Goal: Task Accomplishment & Management: Manage account settings

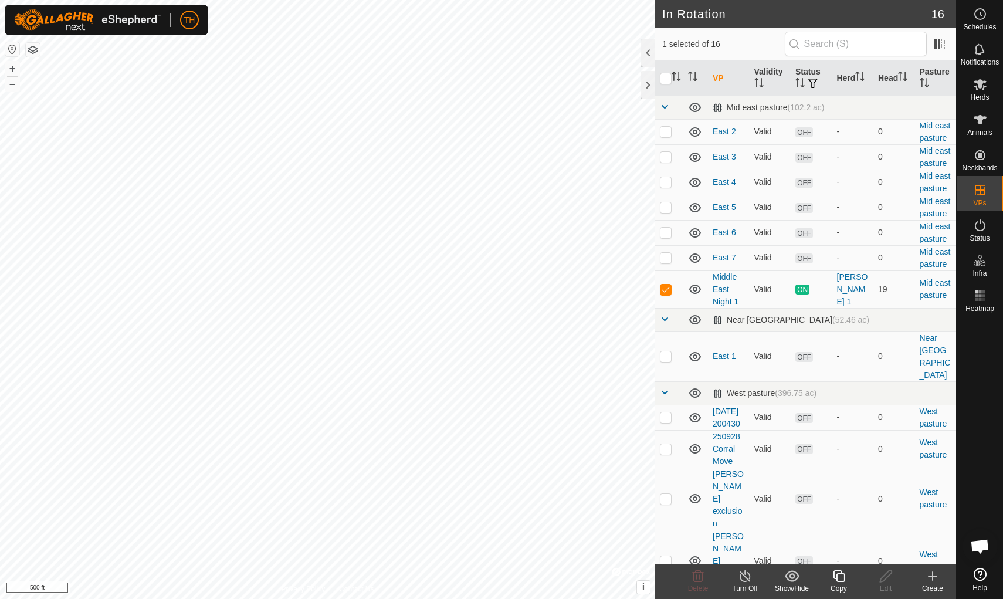
click at [776, 520] on icon at bounding box center [839, 576] width 12 height 12
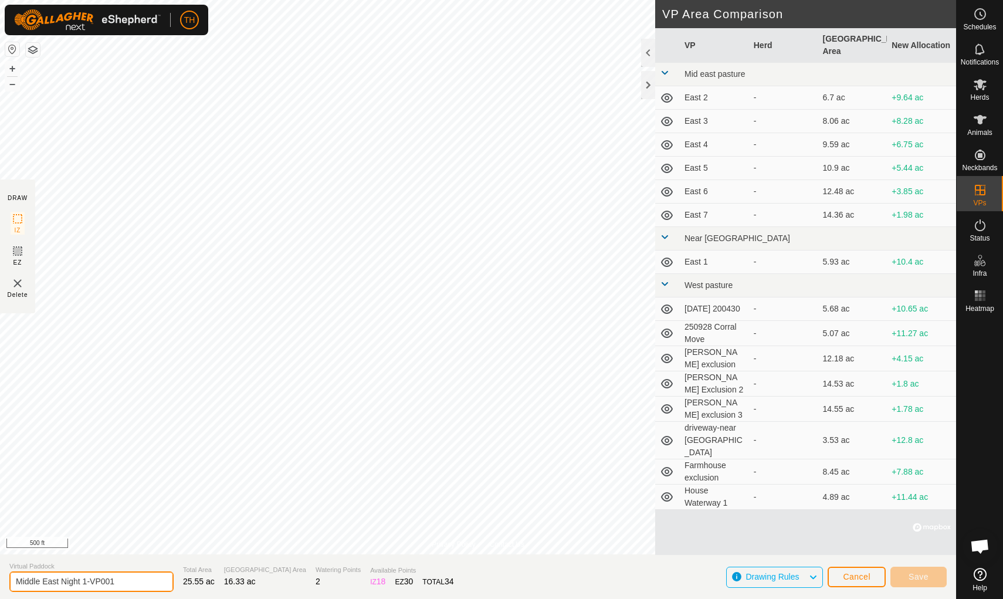
click at [125, 520] on input "Middle East Night 1-VP001" at bounding box center [91, 581] width 164 height 21
type input "Middle East Night 2"
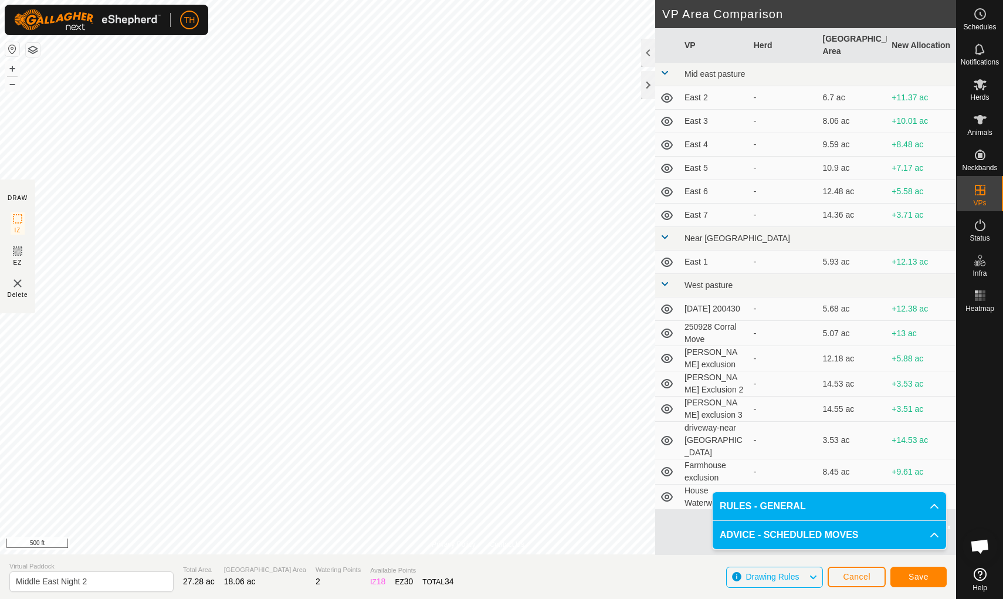
click at [776, 520] on span "Save" at bounding box center [918, 576] width 20 height 9
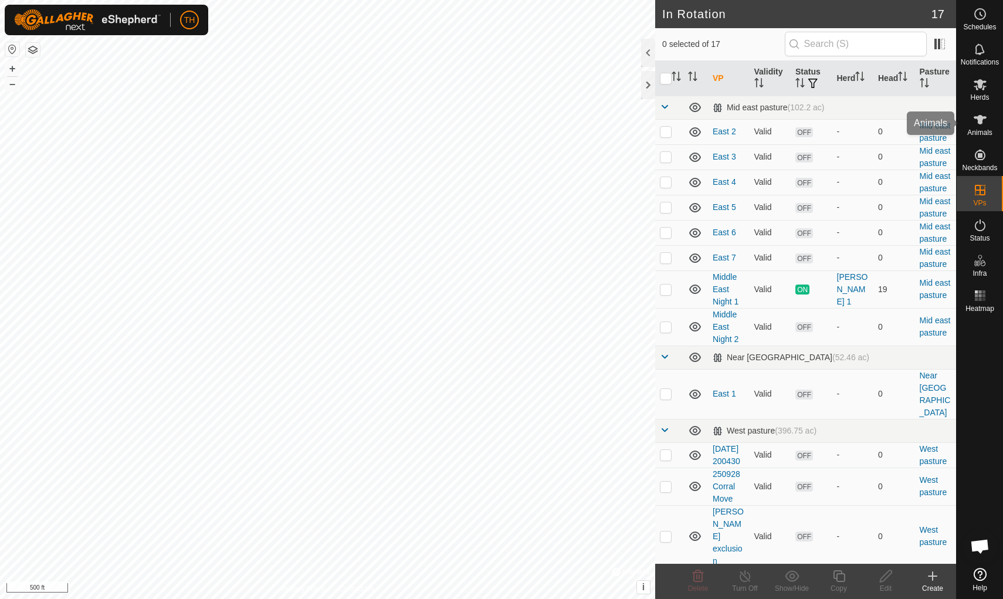
click at [776, 117] on icon at bounding box center [980, 119] width 13 height 9
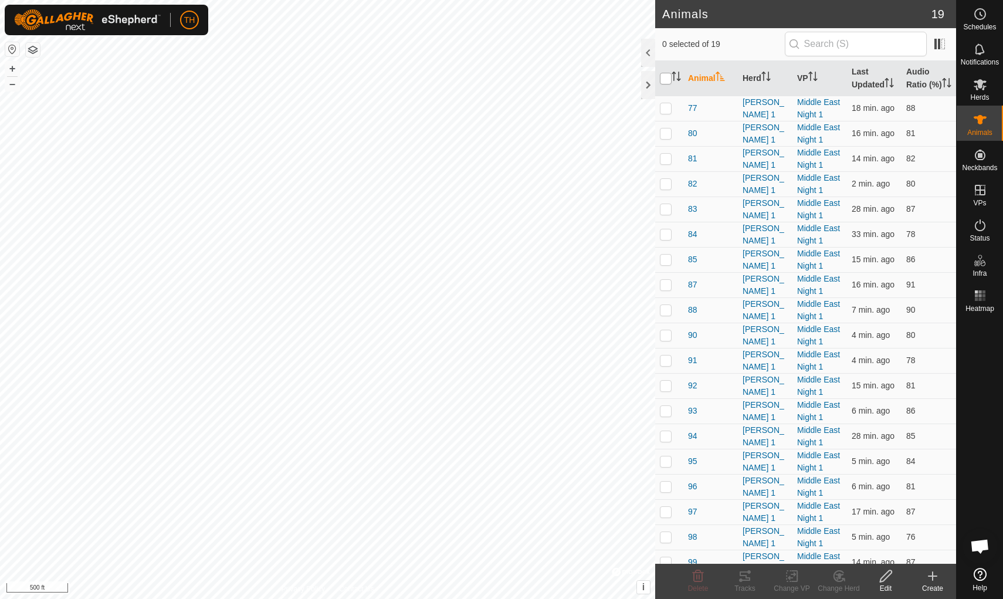
click at [666, 83] on input "checkbox" at bounding box center [666, 79] width 12 height 12
checkbox input "true"
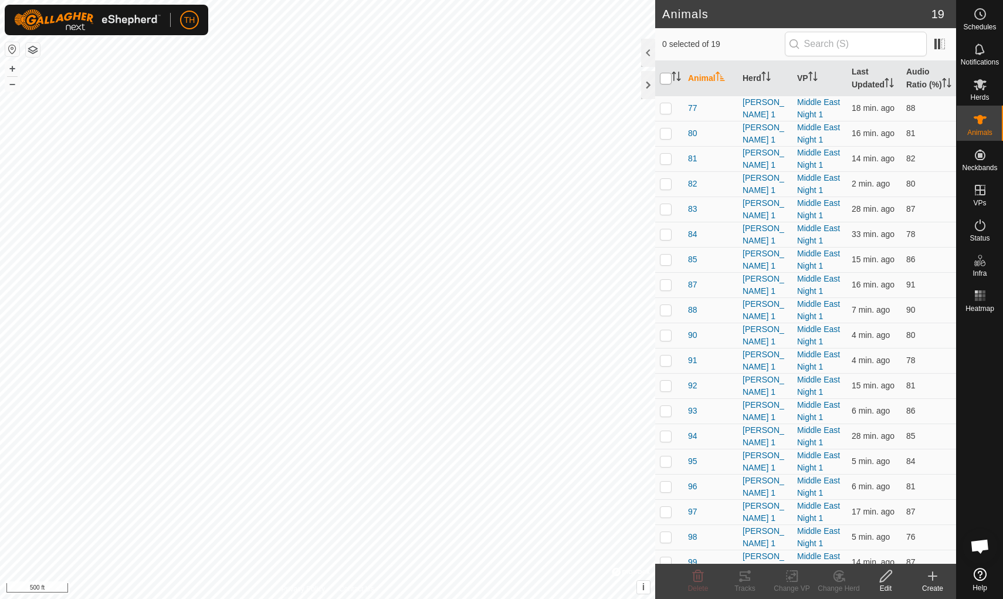
checkbox input "true"
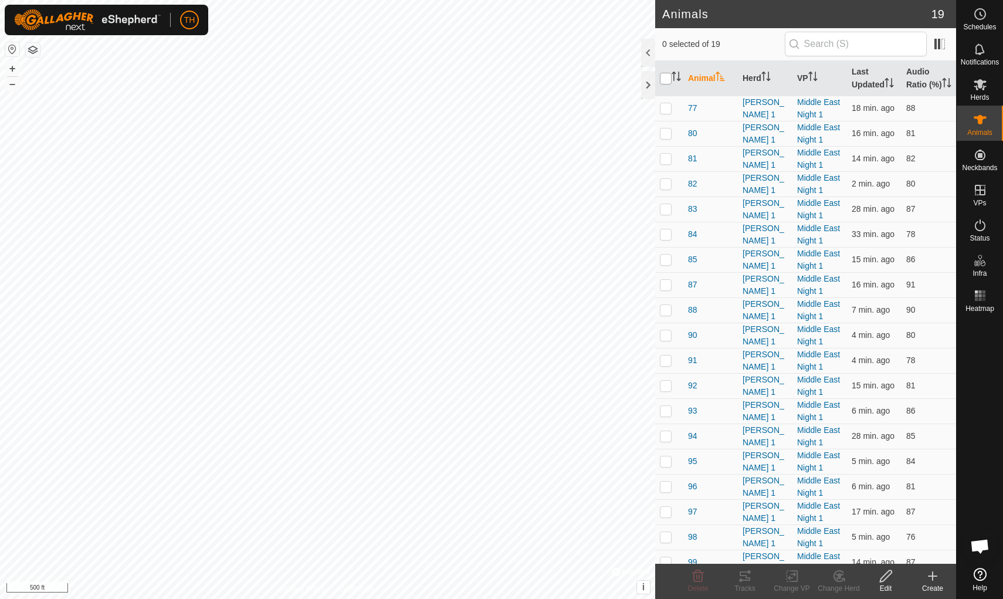
checkbox input "true"
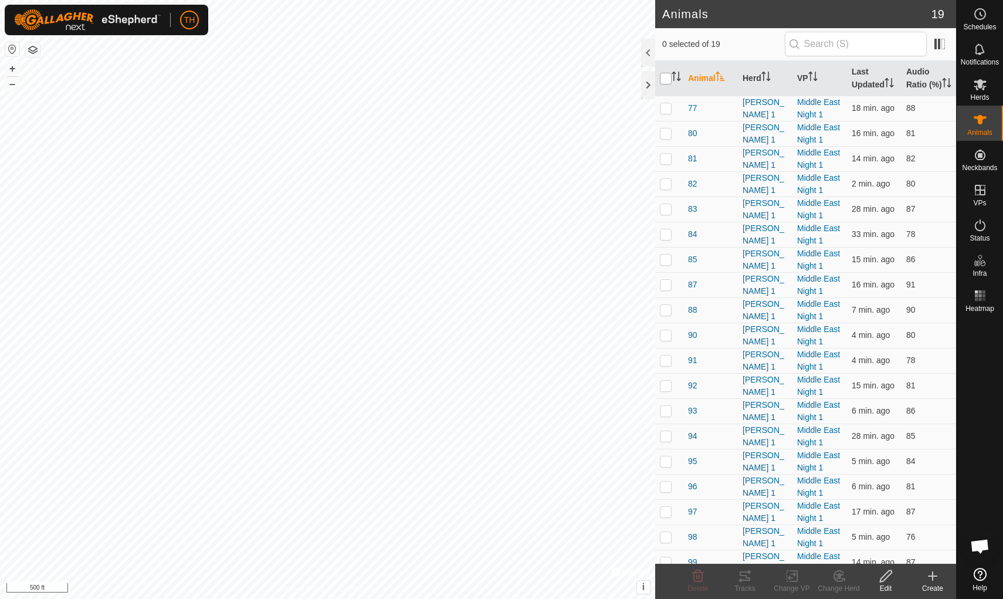
checkbox input "true"
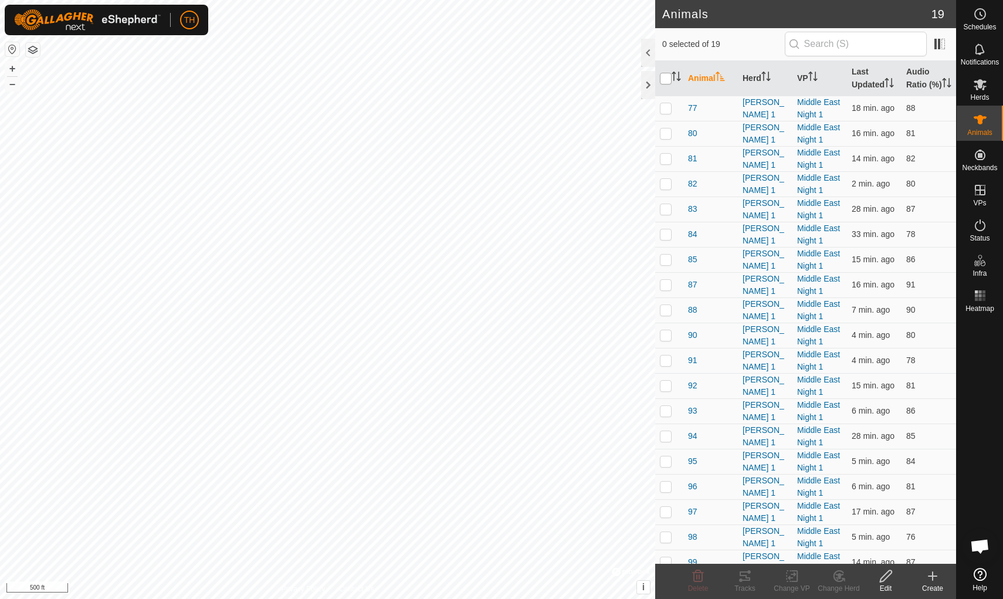
checkbox input "true"
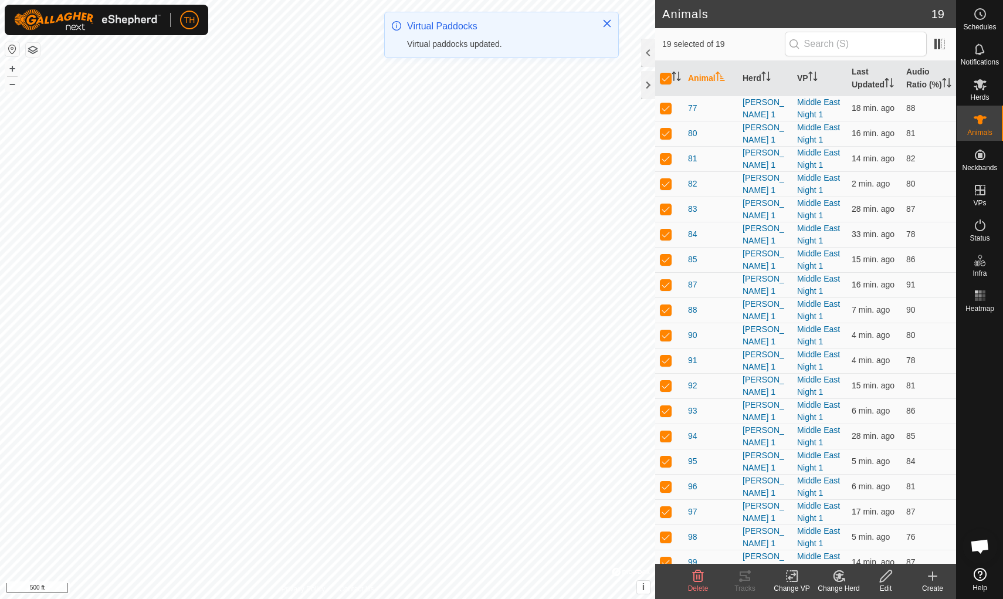
click at [776, 520] on icon at bounding box center [792, 576] width 8 height 8
click at [776, 520] on span "Choose VP..." at bounding box center [822, 525] width 54 height 14
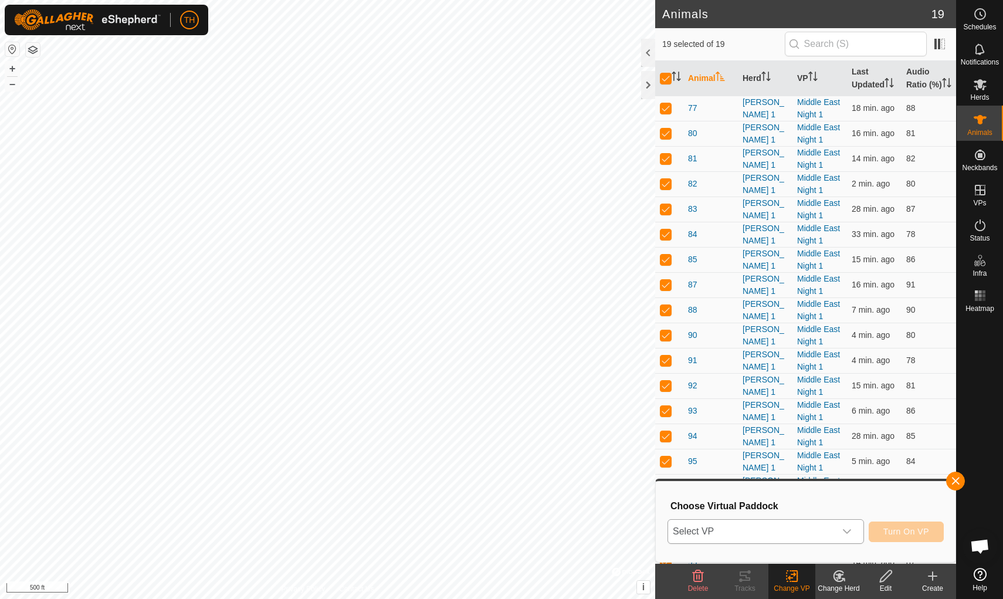
click at [776, 520] on span "Select VP" at bounding box center [751, 531] width 167 height 23
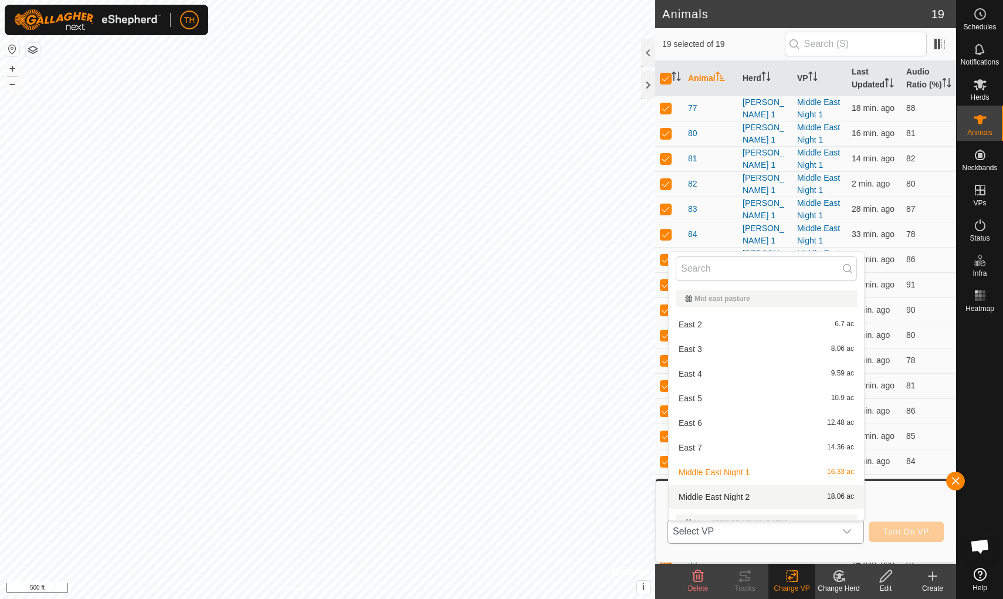
click at [733, 496] on span "Middle East Night 2" at bounding box center [714, 497] width 71 height 8
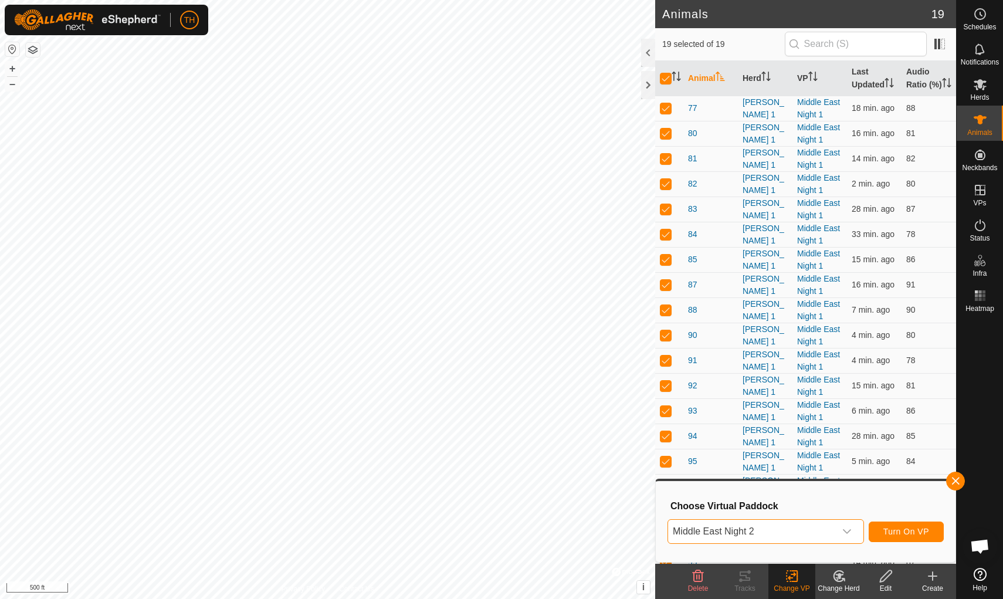
click at [776, 520] on span "Turn On VP" at bounding box center [906, 531] width 46 height 9
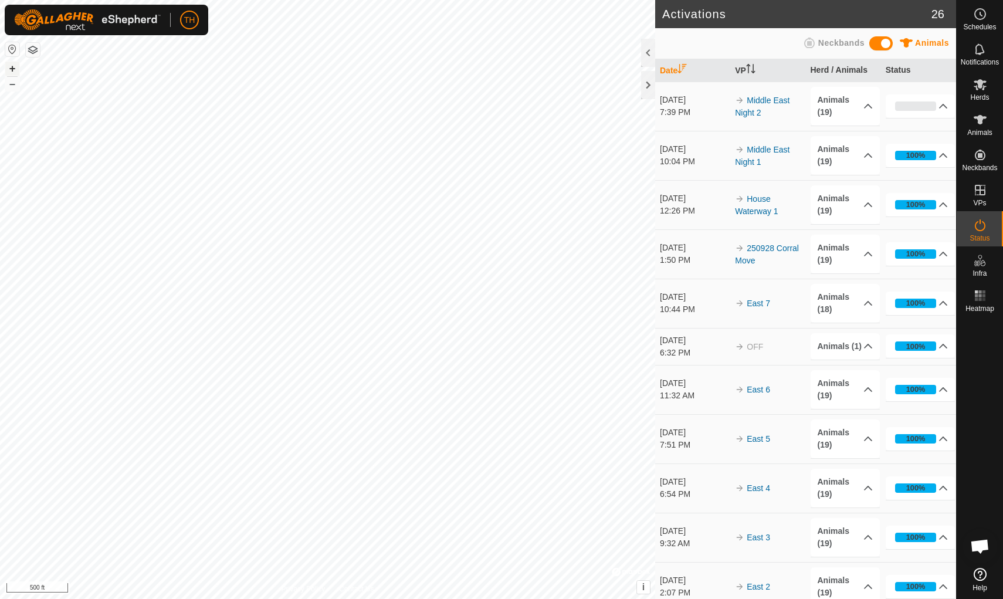
click at [13, 65] on button "+" at bounding box center [12, 69] width 14 height 14
click at [776, 118] on icon at bounding box center [980, 120] width 14 height 14
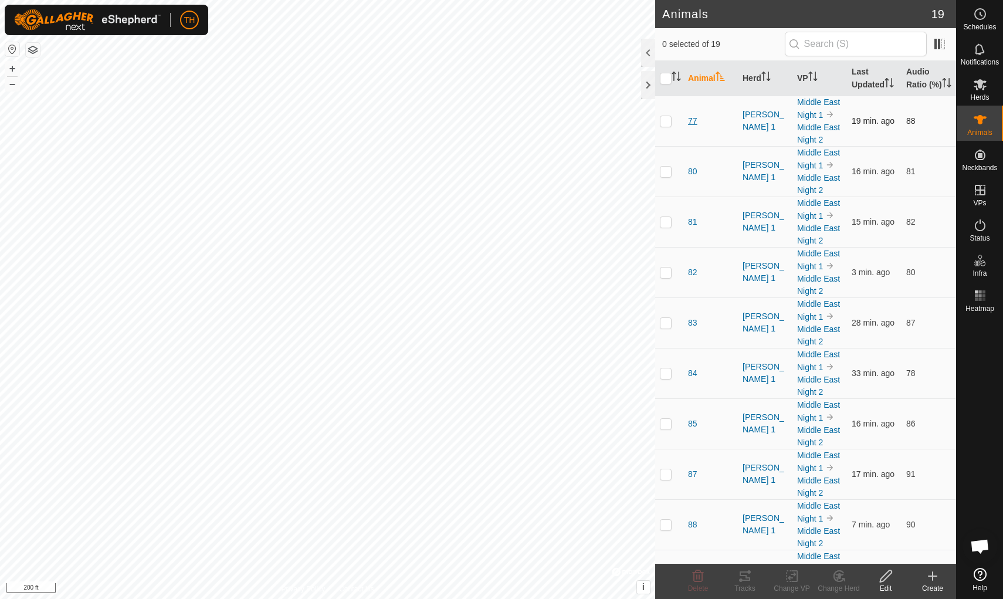
click at [690, 127] on span "77" at bounding box center [692, 121] width 9 height 12
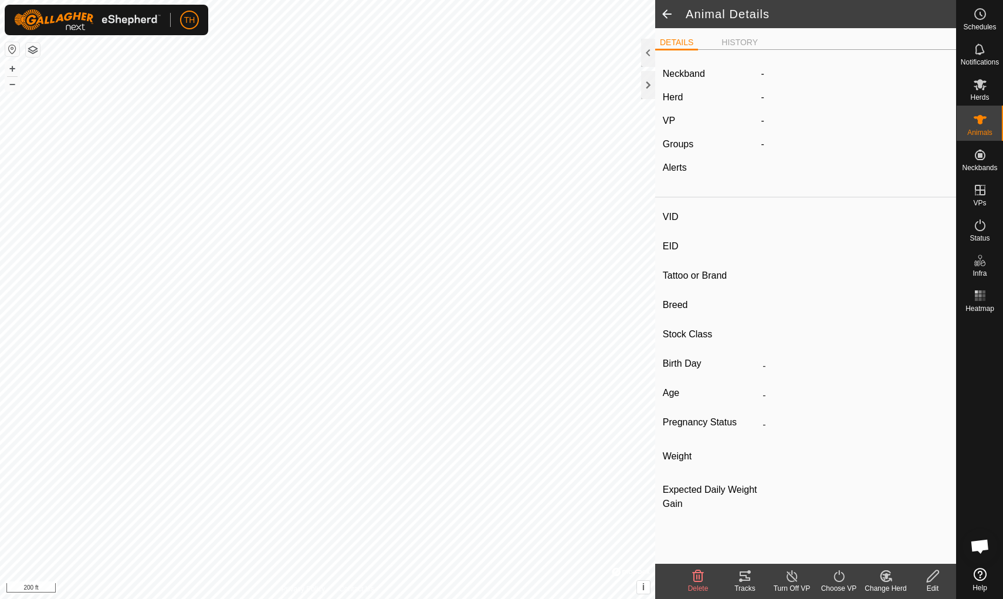
type input "77"
type input "-"
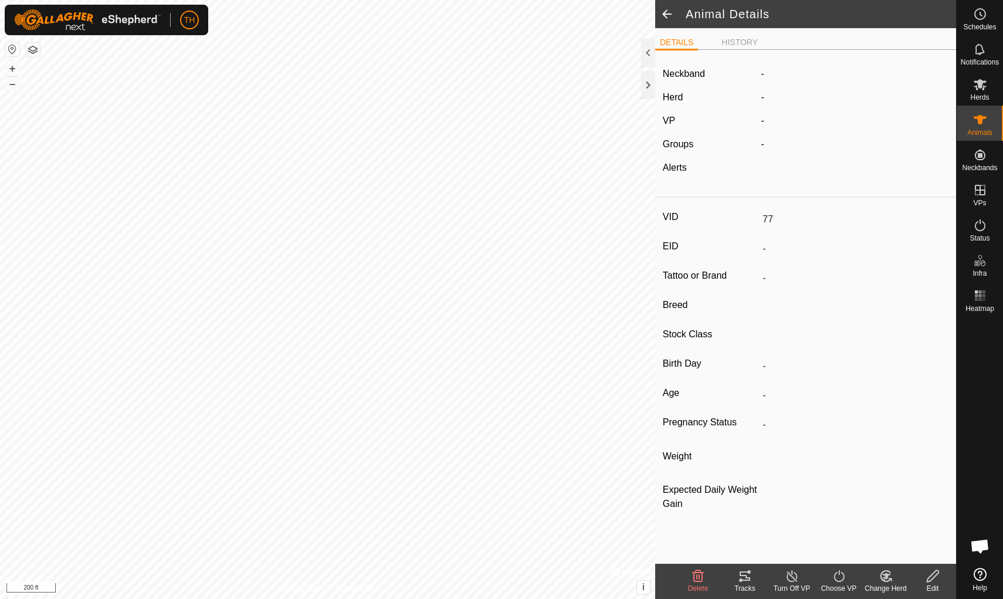
type input "0 kg"
type input "-"
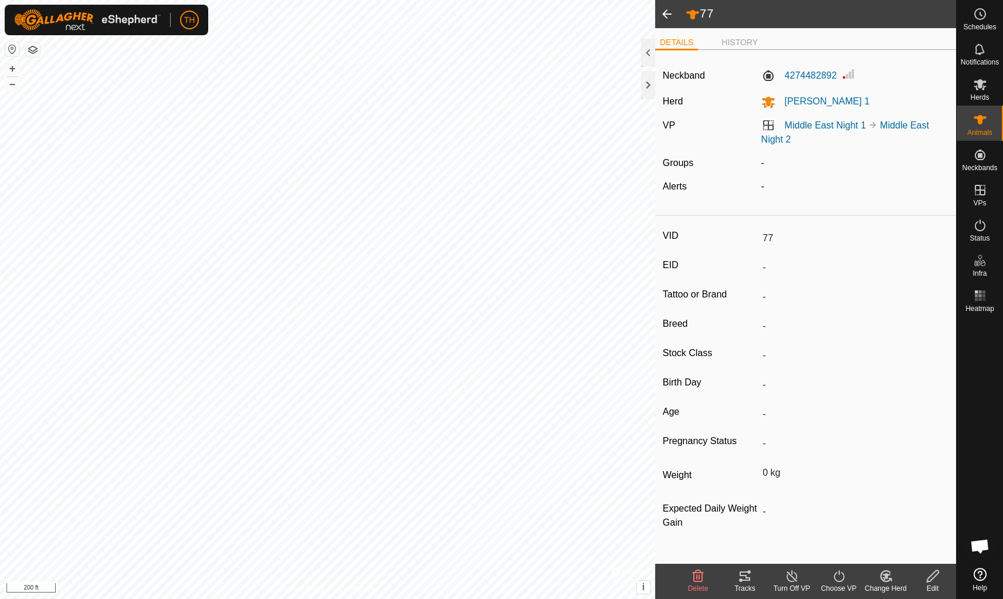
click at [742, 520] on icon at bounding box center [745, 576] width 14 height 14
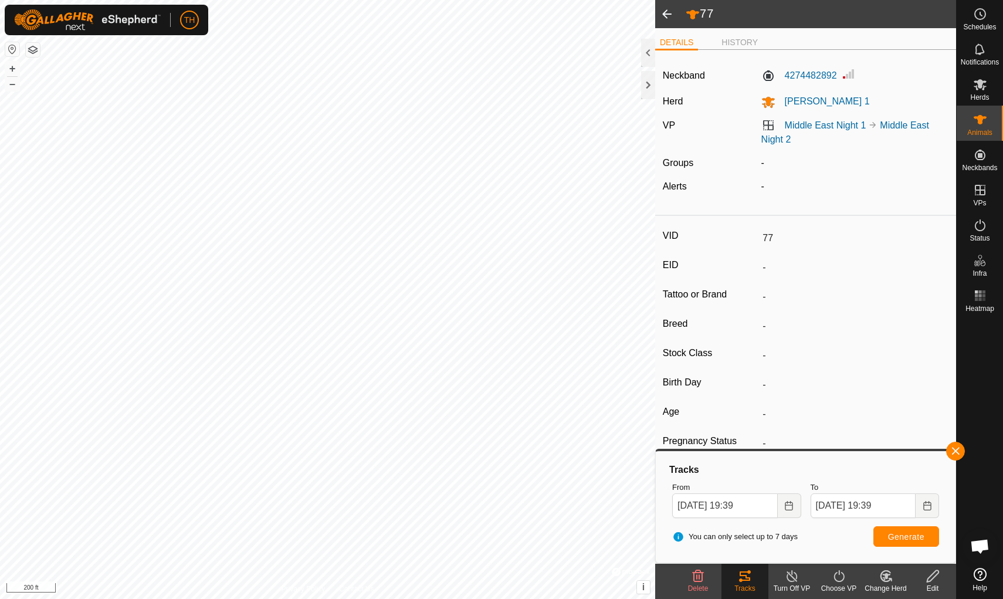
click at [666, 15] on span at bounding box center [666, 14] width 23 height 28
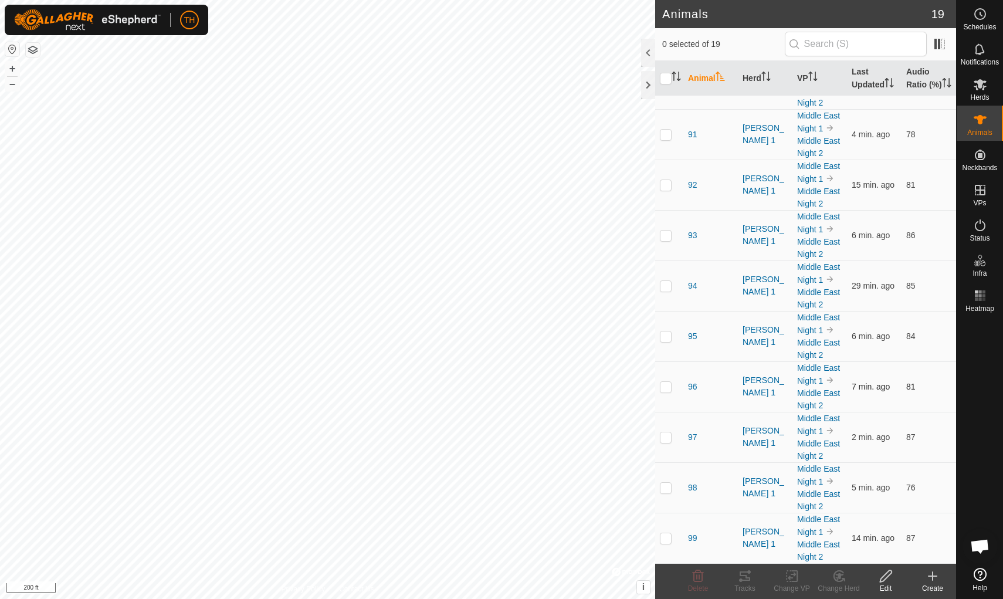
scroll to position [503, 0]
click at [691, 335] on span "95" at bounding box center [692, 336] width 9 height 12
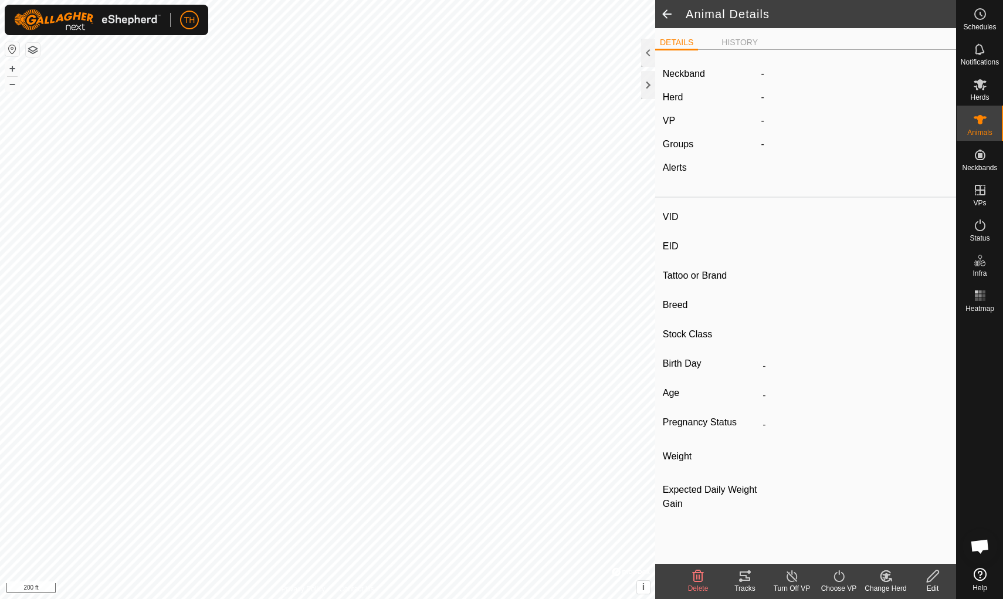
type input "95"
type input "-"
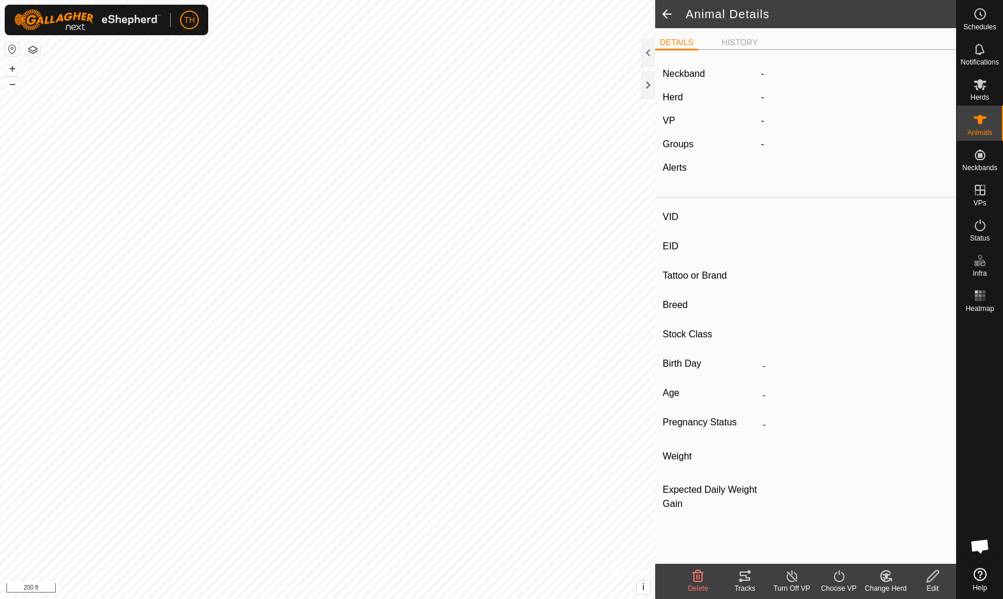
type input "0 kg"
type input "-"
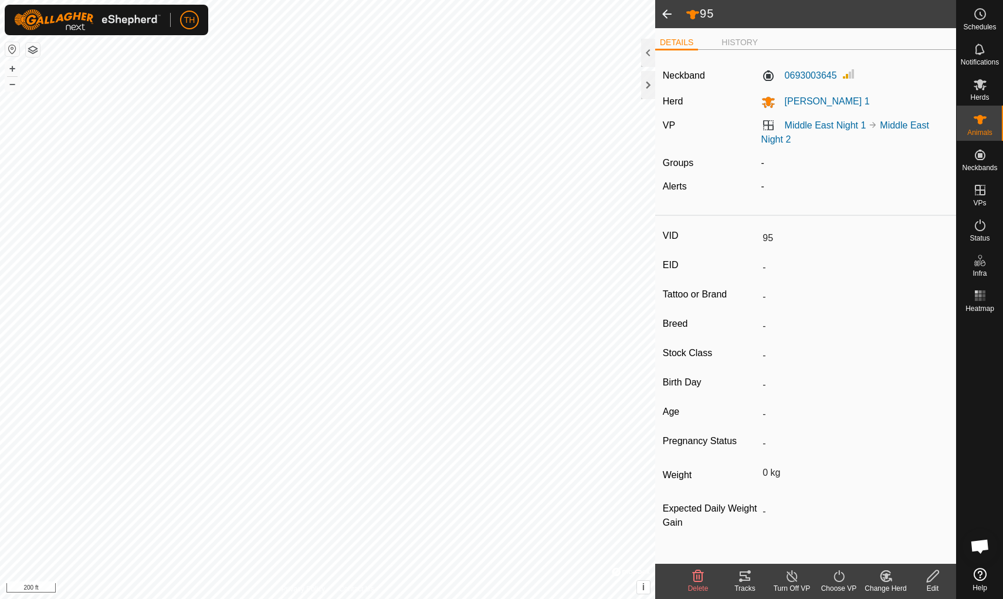
click at [744, 520] on icon at bounding box center [745, 576] width 14 height 14
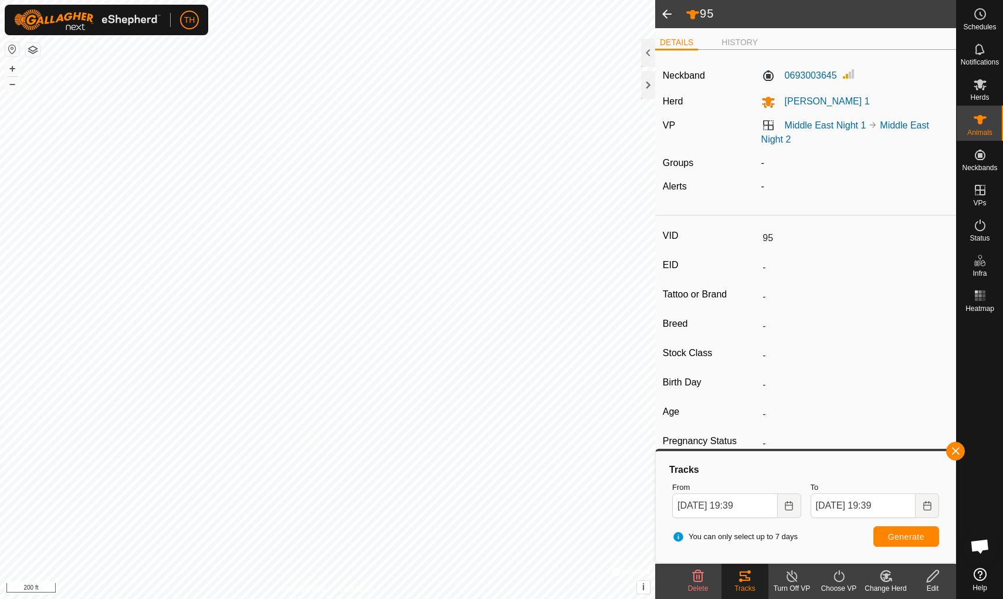
click at [667, 13] on span at bounding box center [666, 14] width 23 height 28
